Goal: Navigation & Orientation: Find specific page/section

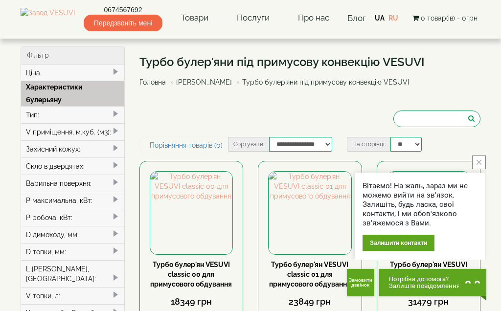
click at [154, 114] on div "Турбо булер'яни під примусову конвекцію VESUVI Головна Булер'яни VESUVI Турбо б…" at bounding box center [310, 91] width 342 height 91
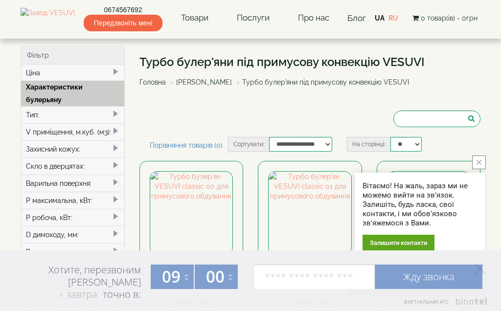
click at [151, 114] on div "Турбо булер'яни під примусову конвекцію VESUVI Головна Булер'яни VESUVI Турбо б…" at bounding box center [310, 91] width 342 height 91
click at [148, 114] on div "Турбо булер'яни під примусову конвекцію VESUVI Головна Булер'яни VESUVI Турбо б…" at bounding box center [310, 91] width 342 height 91
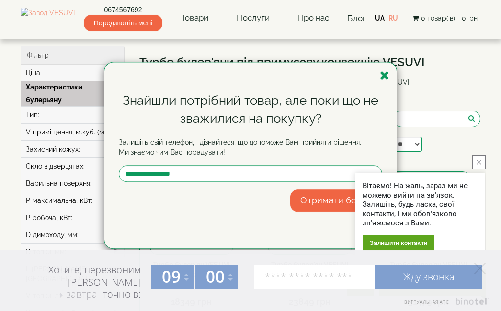
click at [146, 114] on div "Знайшли потрібний товар, але поки що не зважилися на покупку?" at bounding box center [250, 109] width 263 height 36
click at [145, 114] on div "Знайшли потрібний товар, але поки що не зважилися на покупку?" at bounding box center [250, 109] width 263 height 36
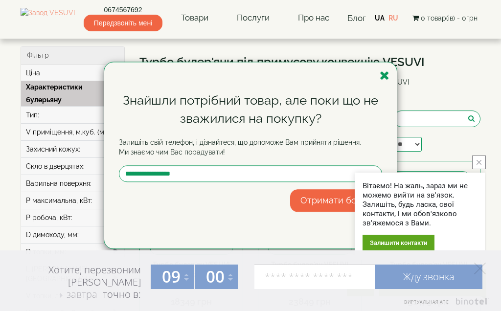
click at [144, 114] on div "Знайшли потрібний товар, але поки що не зважилися на покупку?" at bounding box center [250, 109] width 263 height 36
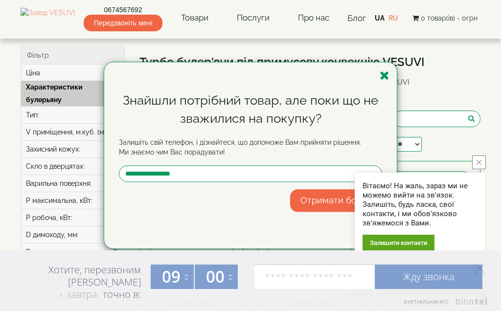
click at [144, 114] on div "Знайшли потрібний товар, але поки що не зважилися на покупку?" at bounding box center [250, 109] width 263 height 36
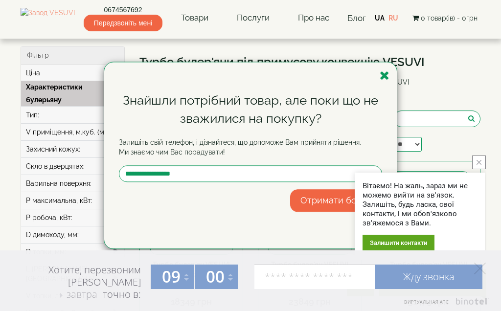
click at [143, 114] on div "Знайшли потрібний товар, але поки що не зважилися на покупку?" at bounding box center [250, 109] width 263 height 36
click at [142, 114] on div "Знайшли потрібний товар, але поки що не зважилися на покупку?" at bounding box center [250, 109] width 263 height 36
click at [143, 114] on div "Знайшли потрібний товар, але поки що не зважилися на покупку?" at bounding box center [250, 109] width 263 height 36
click at [142, 114] on div "Знайшли потрібний товар, але поки що не зважилися на покупку?" at bounding box center [250, 109] width 263 height 36
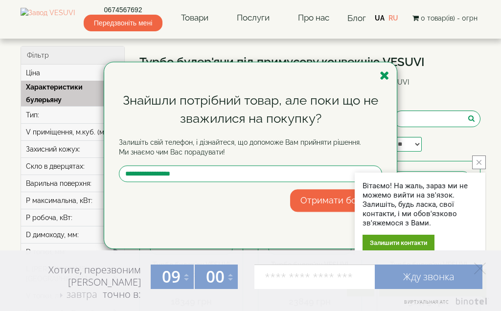
click at [142, 114] on div "Знайшли потрібний товар, але поки що не зважилися на покупку?" at bounding box center [250, 109] width 263 height 36
click at [485, 114] on div "Знайшли потрібний товар, але поки що не зважилися на покупку? Залишіть свій тел…" at bounding box center [250, 155] width 501 height 311
click at [141, 114] on div "Знайшли потрібний товар, але поки що не зважилися на покупку?" at bounding box center [250, 109] width 263 height 36
click at [142, 114] on div "Знайшли потрібний товар, але поки що не зважилися на покупку?" at bounding box center [250, 109] width 263 height 36
click at [141, 114] on div "Знайшли потрібний товар, але поки що не зважилися на покупку?" at bounding box center [250, 109] width 263 height 36
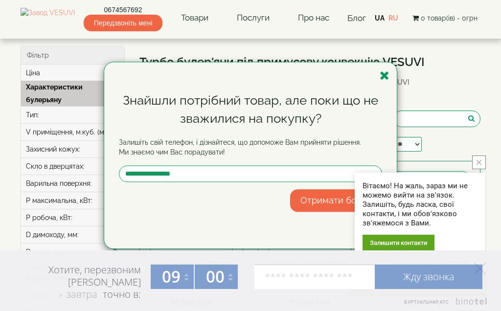
click at [141, 114] on div "Знайшли потрібний товар, але поки що не зважилися на покупку?" at bounding box center [250, 109] width 263 height 36
click at [485, 114] on div "Знайшли потрібний товар, але поки що не зважилися на покупку? Залишіть свій тел…" at bounding box center [250, 155] width 501 height 311
click at [228, 114] on div "Знайшли потрібний товар, але поки що не зважилися на покупку?" at bounding box center [250, 109] width 263 height 36
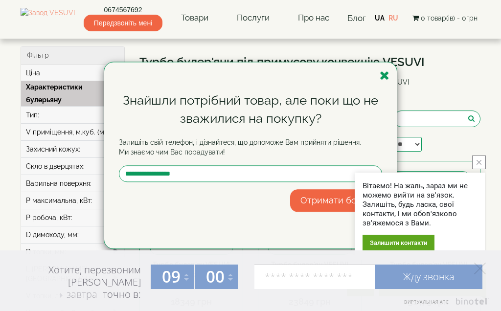
click at [228, 114] on div "Знайшли потрібний товар, але поки що не зважилися на покупку?" at bounding box center [250, 109] width 263 height 36
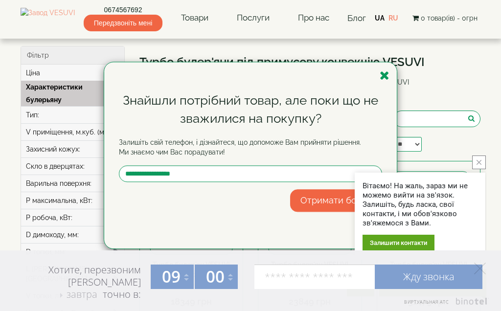
click at [228, 114] on div "Знайшли потрібний товар, але поки що не зважилися на покупку?" at bounding box center [250, 109] width 263 height 36
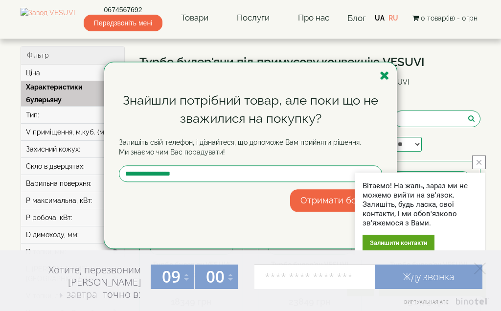
click at [228, 114] on div "Знайшли потрібний товар, але поки що не зважилися на покупку?" at bounding box center [250, 109] width 263 height 36
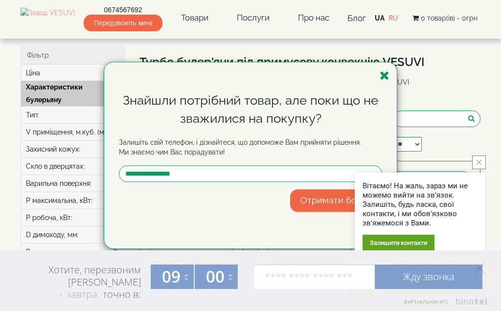
click at [228, 114] on div "Знайшли потрібний товар, але поки що не зважилися на покупку?" at bounding box center [250, 109] width 263 height 36
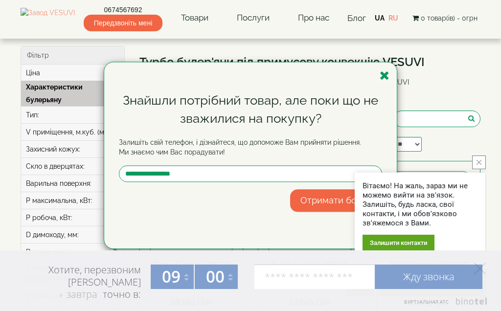
click at [228, 114] on div "Знайшли потрібний товар, але поки що не зважилися на покупку?" at bounding box center [250, 109] width 263 height 36
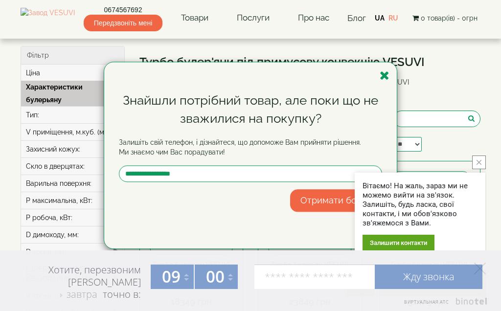
click at [228, 114] on div "Знайшли потрібний товар, але поки що не зважилися на покупку?" at bounding box center [250, 109] width 263 height 36
click at [54, 114] on div "Знайшли потрібний товар, але поки що не зважилися на покупку? Залишіть свій тел…" at bounding box center [250, 155] width 501 height 311
click at [152, 114] on div "Знайшли потрібний товар, але поки що не зважилися на покупку?" at bounding box center [250, 109] width 263 height 36
click at [228, 114] on div "Знайшли потрібний товар, але поки що не зважилися на покупку?" at bounding box center [250, 109] width 263 height 36
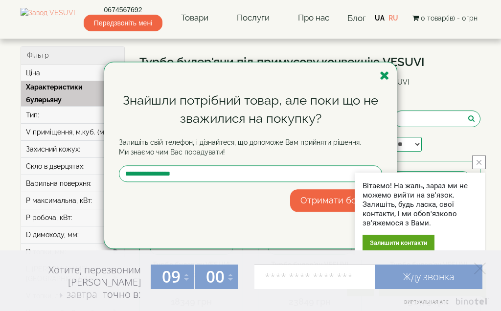
click at [228, 114] on div "Знайшли потрібний товар, але поки що не зважилися на покупку?" at bounding box center [250, 109] width 263 height 36
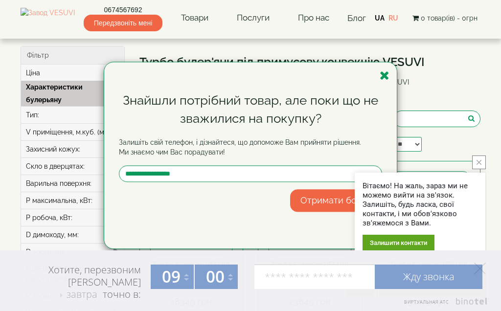
click at [228, 114] on div "Знайшли потрібний товар, але поки що не зважилися на покупку?" at bounding box center [250, 109] width 263 height 36
click at [54, 114] on div "Знайшли потрібний товар, але поки що не зважилися на покупку? Залишіть свій тел…" at bounding box center [250, 155] width 501 height 311
click at [228, 114] on div "Знайшли потрібний товар, але поки що не зважилися на покупку?" at bounding box center [250, 109] width 263 height 36
click at [152, 114] on div "Знайшли потрібний товар, але поки що не зважилися на покупку?" at bounding box center [250, 109] width 263 height 36
click at [228, 114] on div "Знайшли потрібний товар, але поки що не зважилися на покупку?" at bounding box center [250, 109] width 263 height 36
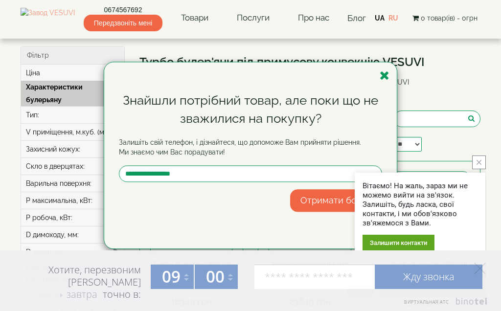
click at [228, 114] on div "Знайшли потрібний товар, але поки що не зважилися на покупку?" at bounding box center [250, 109] width 263 height 36
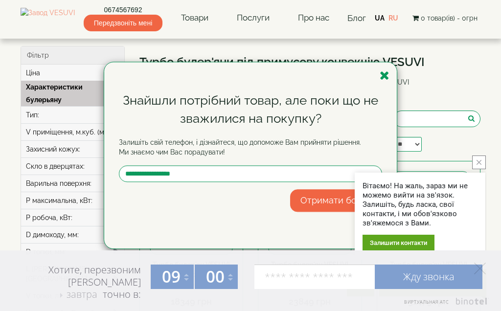
click at [228, 114] on div "Знайшли потрібний товар, але поки що не зважилися на покупку?" at bounding box center [250, 109] width 263 height 36
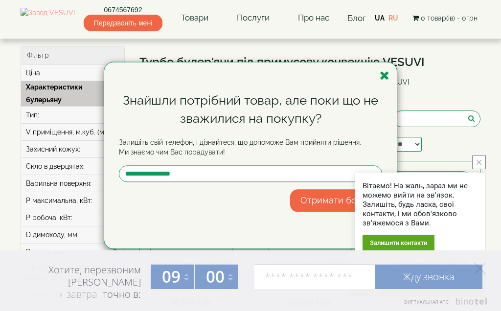
click at [228, 114] on div "Знайшли потрібний товар, але поки що не зважилися на покупку?" at bounding box center [250, 109] width 263 height 36
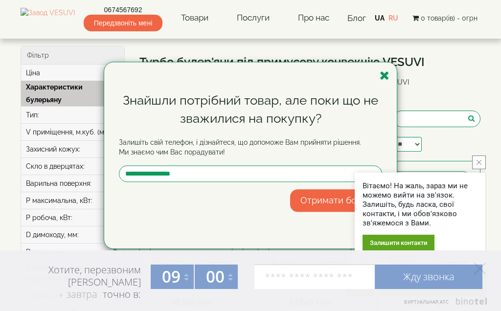
click at [228, 114] on div "Знайшли потрібний товар, але поки що не зважилися на покупку?" at bounding box center [250, 109] width 263 height 36
click at [485, 114] on div "Знайшли потрібний товар, але поки що не зважилися на покупку? Залишіть свій тел…" at bounding box center [250, 155] width 501 height 311
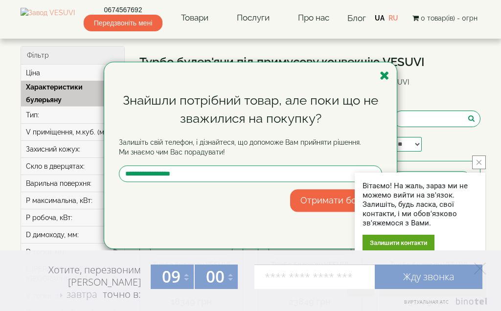
click at [138, 114] on div "Знайшли потрібний товар, але поки що не зважилися на покупку?" at bounding box center [250, 109] width 263 height 36
click at [485, 114] on div "Знайшли потрібний товар, але поки що не зважилися на покупку? Залишіть свій тел…" at bounding box center [250, 155] width 501 height 311
click at [138, 114] on div "Знайшли потрібний товар, але поки що не зважилися на покупку?" at bounding box center [250, 109] width 263 height 36
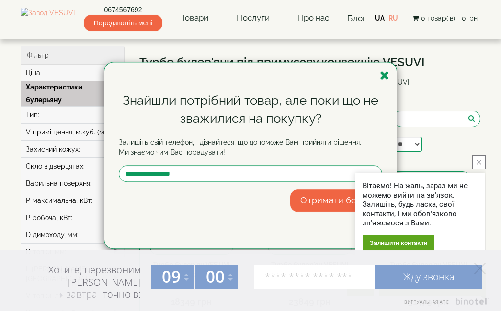
click at [138, 114] on div "Знайшли потрібний товар, але поки що не зважилися на покупку?" at bounding box center [250, 109] width 263 height 36
click at [485, 114] on div "Знайшли потрібний товар, але поки що не зважилися на покупку? Залишіть свій тел…" at bounding box center [250, 155] width 501 height 311
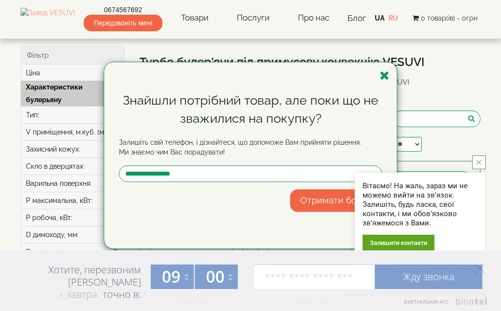
click at [137, 114] on div "Знайшли потрібний товар, але поки що не зважилися на покупку?" at bounding box center [250, 109] width 263 height 36
click at [485, 114] on div "Знайшли потрібний товар, але поки що не зважилися на покупку? Залишіть свій тел…" at bounding box center [250, 155] width 501 height 311
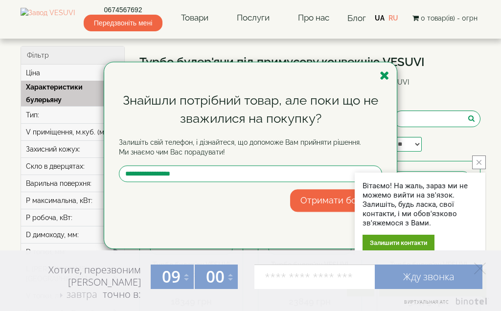
click at [485, 114] on div "Знайшли потрібний товар, але поки що не зважилися на покупку? Залишіть свій тел…" at bounding box center [250, 155] width 501 height 311
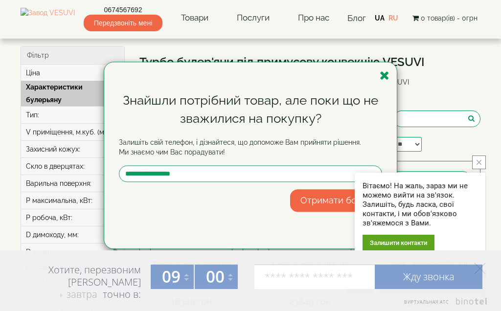
click at [485, 114] on div "Знайшли потрібний товар, але поки що не зважилися на покупку? Залишіть свій тел…" at bounding box center [250, 155] width 501 height 311
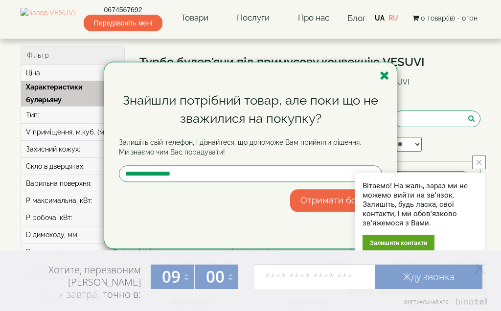
click at [485, 114] on div "Знайшли потрібний товар, але поки що не зважилися на покупку? Залишіть свій тел…" at bounding box center [250, 155] width 501 height 311
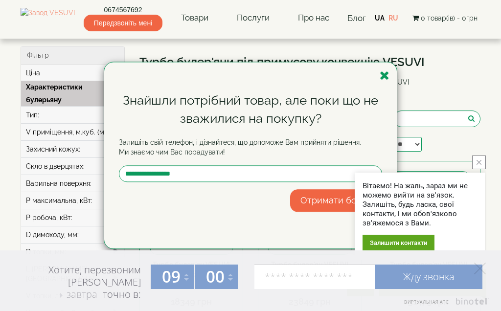
click at [485, 114] on div "Знайшли потрібний товар, але поки що не зважилися на покупку? Залишіть свій тел…" at bounding box center [250, 155] width 501 height 311
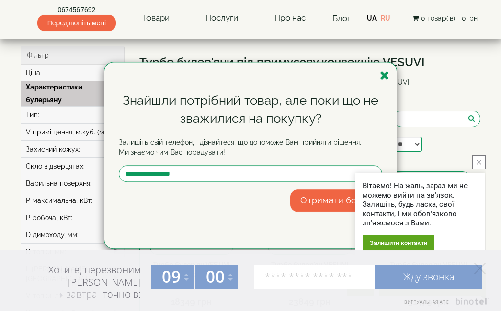
scroll to position [297, 0]
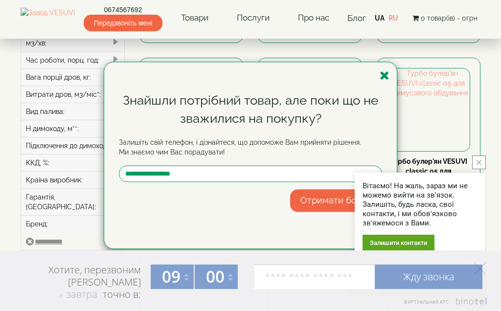
click at [485, 9] on div "Знайшли потрібний товар, але поки що не зважилися на покупку? Залишіть свій тел…" at bounding box center [250, 155] width 501 height 311
